Goal: Transaction & Acquisition: Purchase product/service

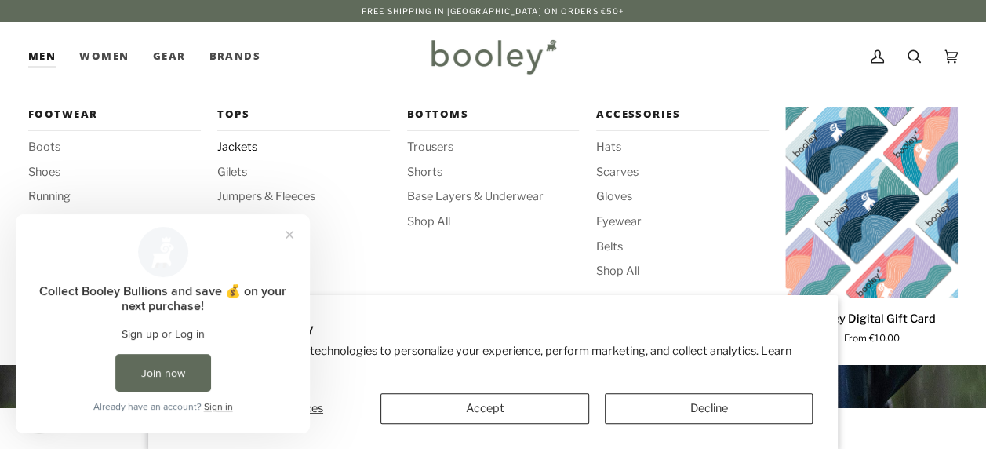
click at [232, 149] on span "Jackets" at bounding box center [303, 147] width 173 height 17
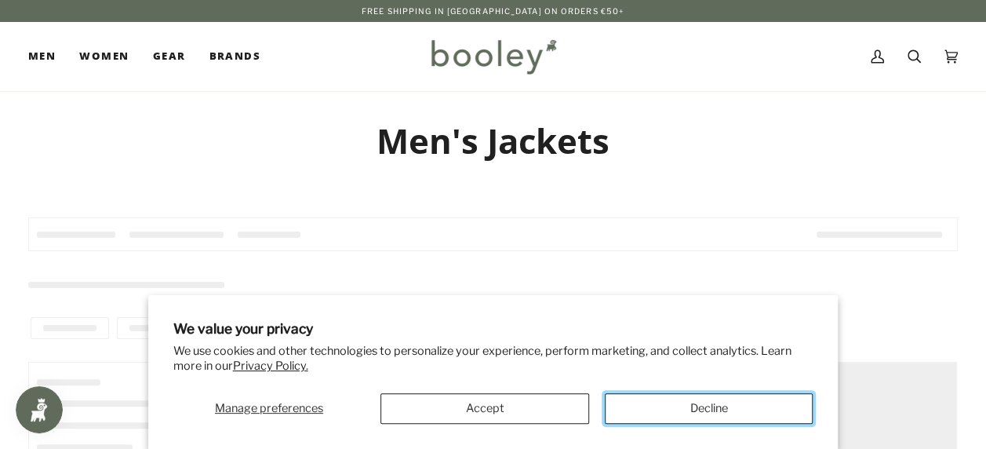
click at [670, 410] on button "Decline" at bounding box center [709, 408] width 209 height 31
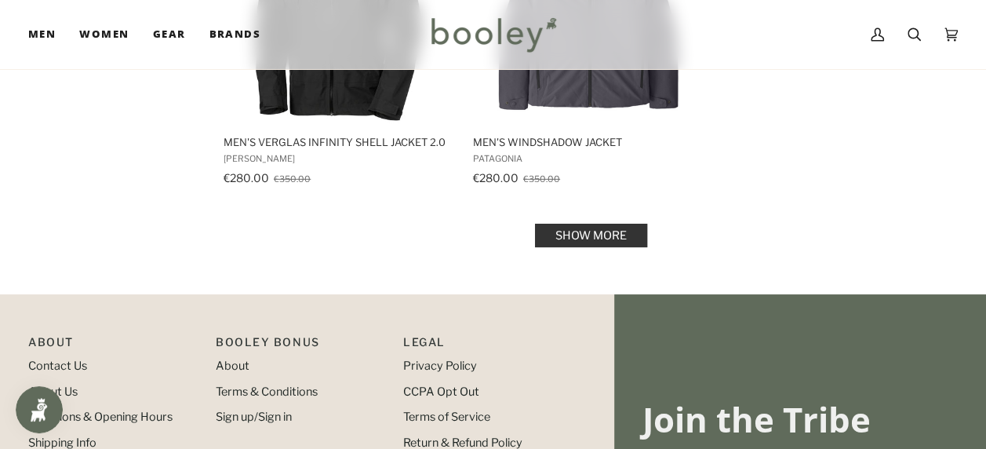
scroll to position [2092, 0]
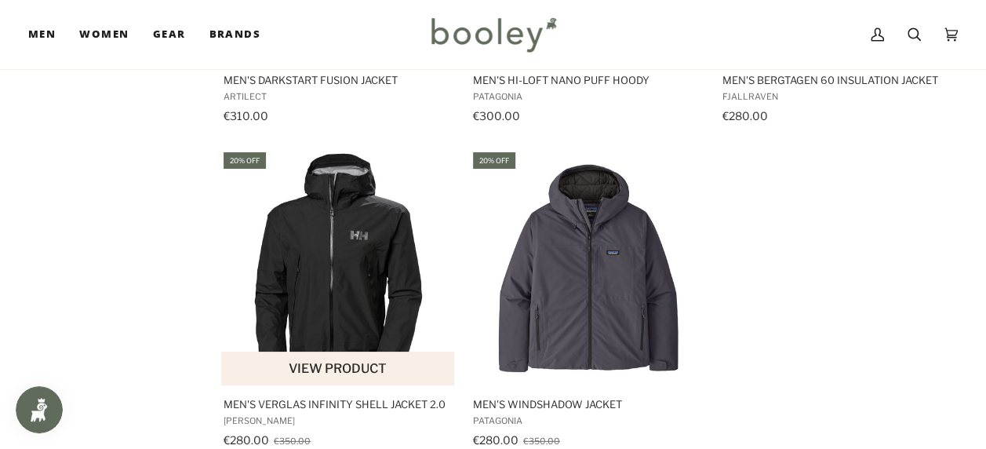
click at [345, 243] on img "Men's Verglas Infinity Shell Jacket 2.0" at bounding box center [338, 268] width 235 height 235
